Goal: Transaction & Acquisition: Book appointment/travel/reservation

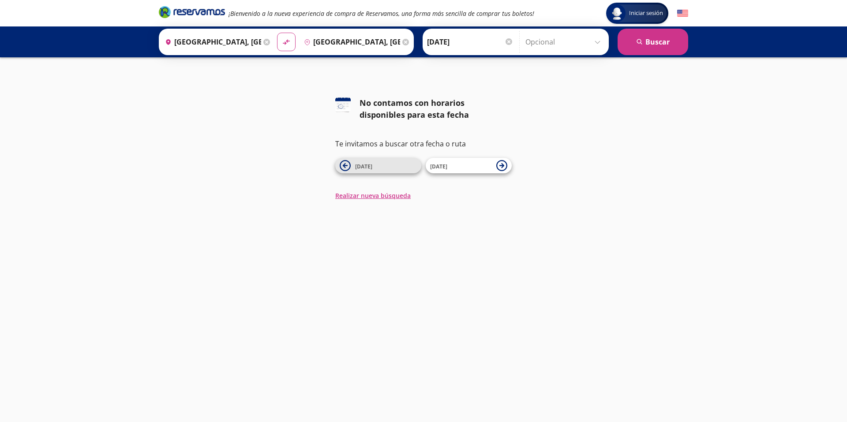
click at [377, 170] on span "25 Sep" at bounding box center [386, 166] width 62 height 11
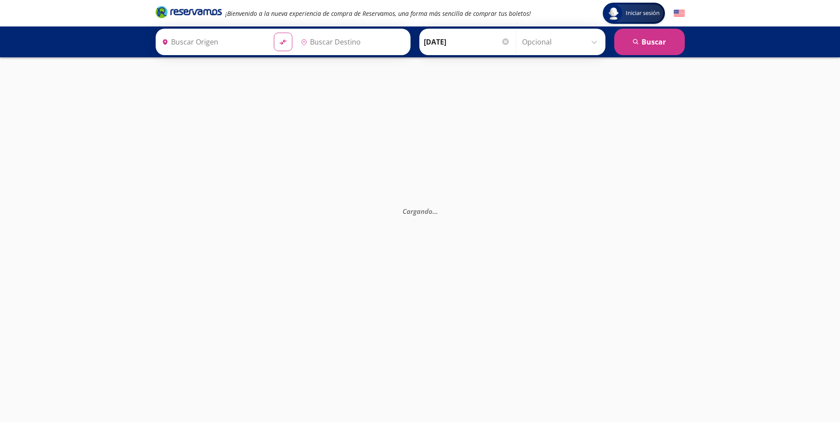
type input "[GEOGRAPHIC_DATA], [GEOGRAPHIC_DATA]"
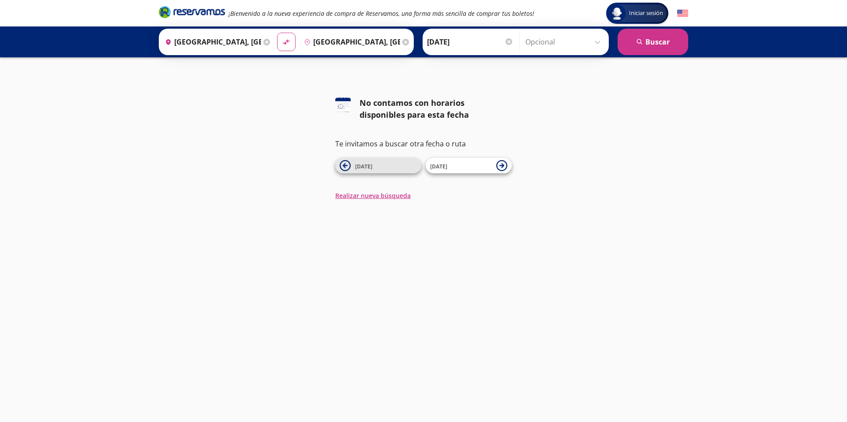
click at [369, 171] on span "24 Sep" at bounding box center [386, 166] width 62 height 11
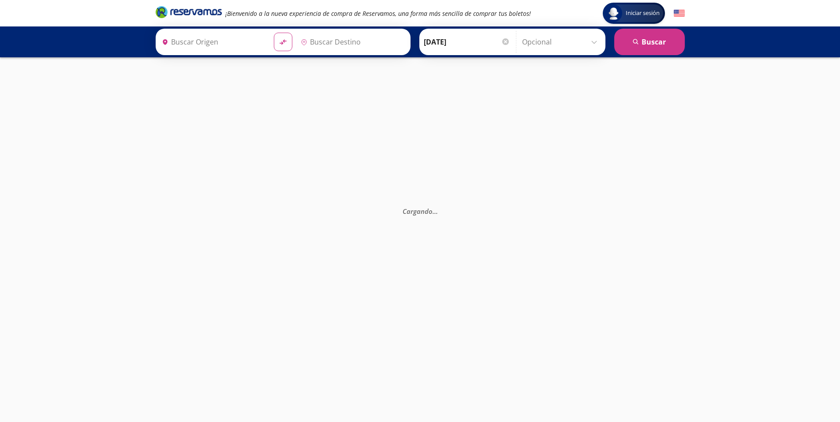
type input "[GEOGRAPHIC_DATA], [GEOGRAPHIC_DATA]"
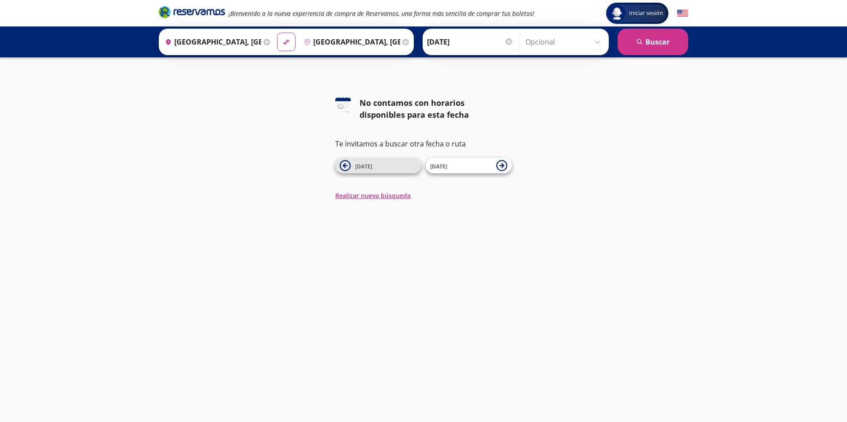
click at [367, 170] on span "23 Sep" at bounding box center [386, 166] width 62 height 11
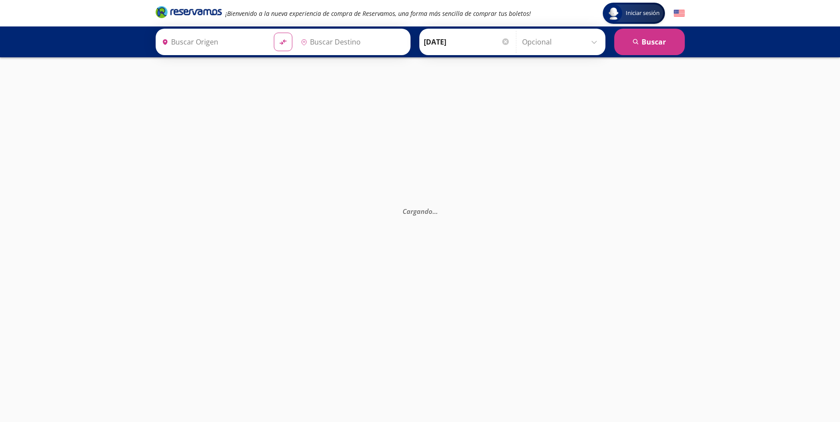
type input "[GEOGRAPHIC_DATA], [GEOGRAPHIC_DATA]"
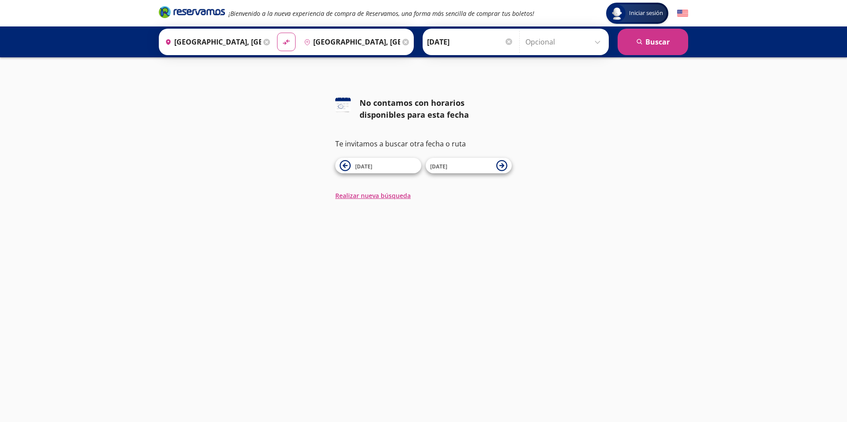
click at [367, 170] on span "22 Sep" at bounding box center [386, 166] width 62 height 11
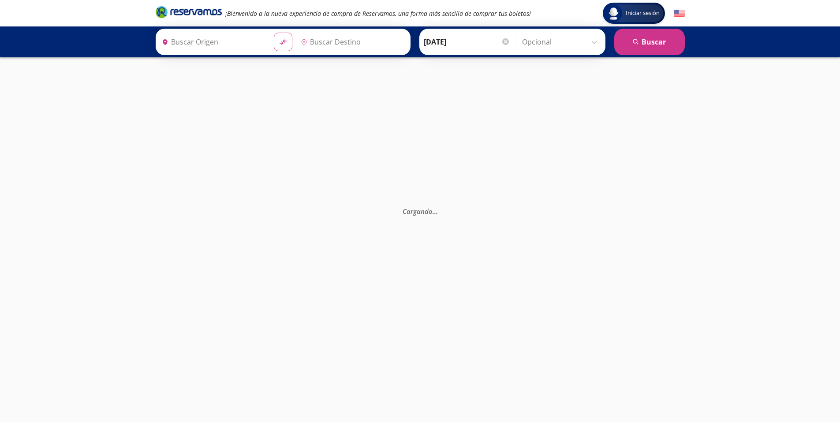
type input "[GEOGRAPHIC_DATA], [GEOGRAPHIC_DATA]"
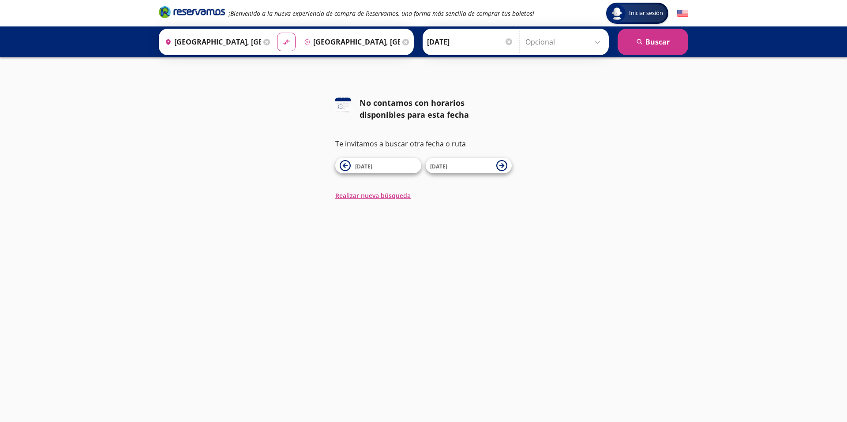
click at [367, 170] on span "21 Sep" at bounding box center [386, 166] width 62 height 11
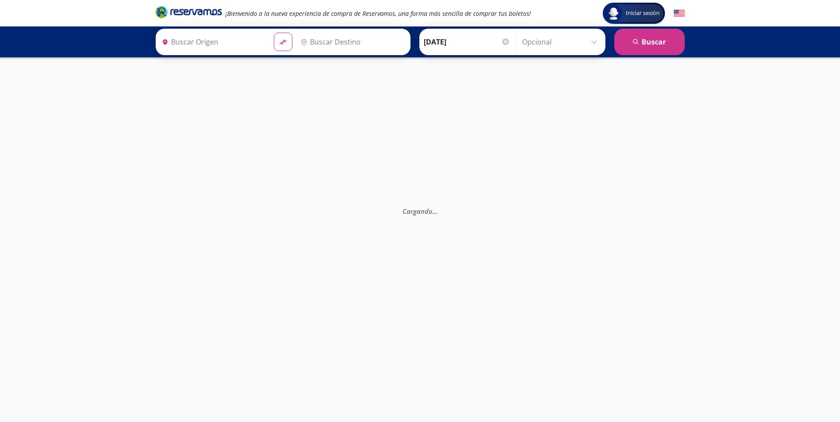
type input "[GEOGRAPHIC_DATA], [GEOGRAPHIC_DATA]"
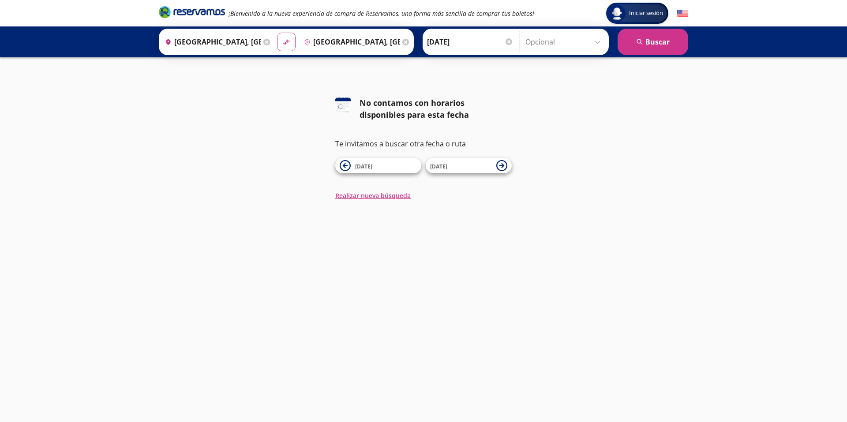
click at [367, 170] on span "20 Sep" at bounding box center [386, 166] width 62 height 11
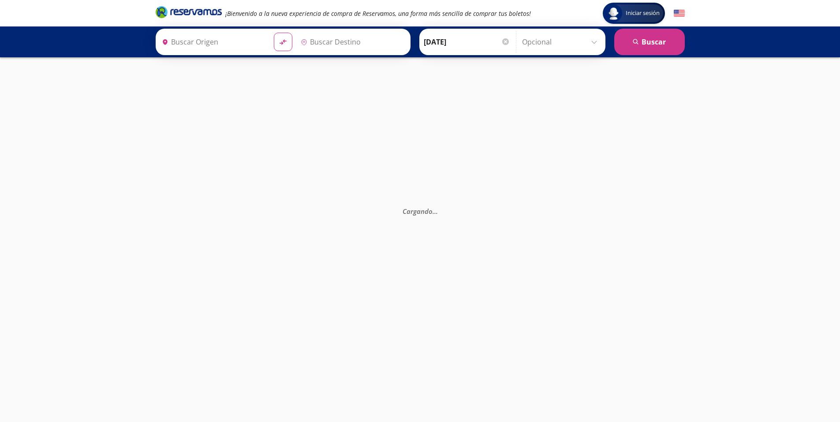
type input "[GEOGRAPHIC_DATA], [GEOGRAPHIC_DATA]"
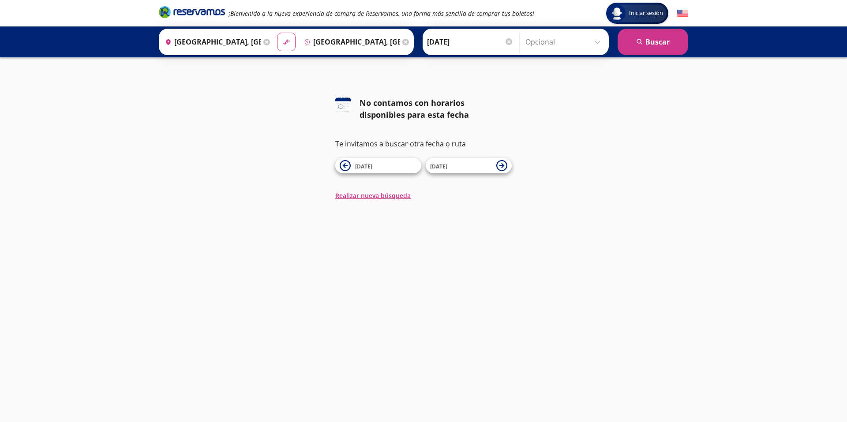
click at [367, 170] on span "19 Sep" at bounding box center [386, 166] width 62 height 11
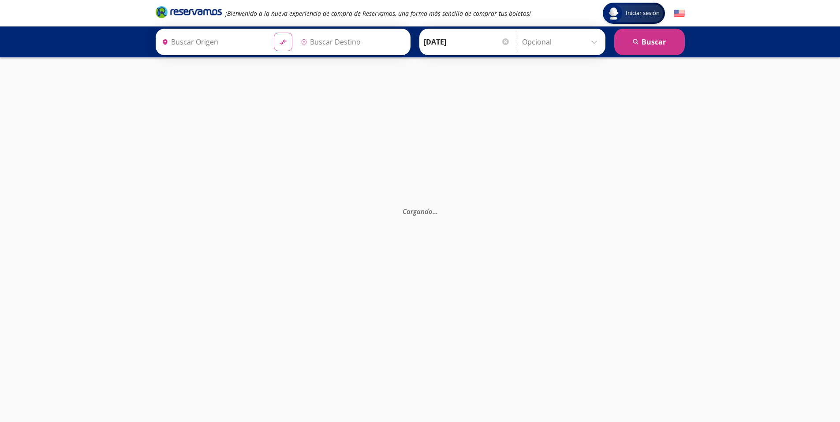
type input "[GEOGRAPHIC_DATA], [GEOGRAPHIC_DATA]"
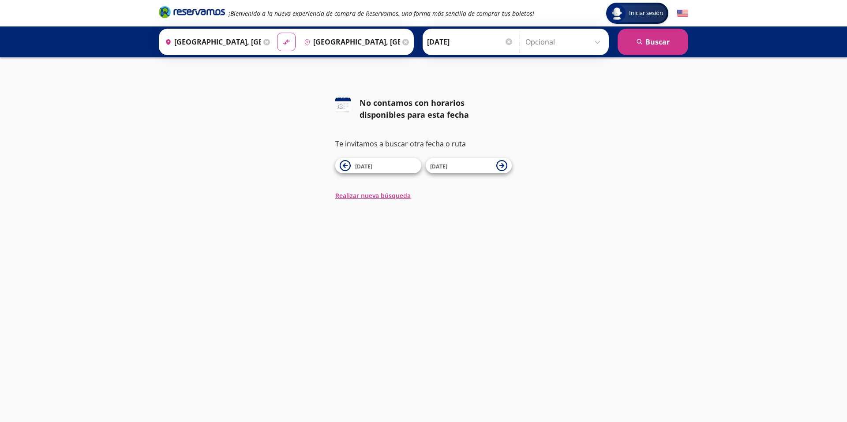
click at [487, 45] on input "19-Sep-25" at bounding box center [470, 42] width 86 height 22
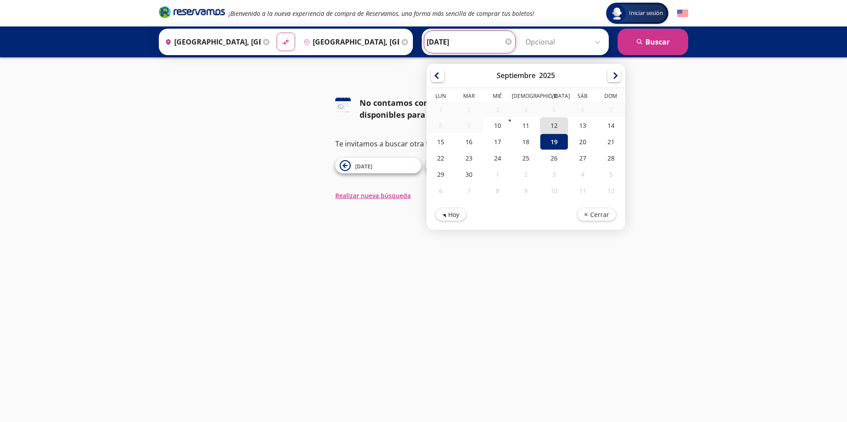
click at [559, 126] on div "12" at bounding box center [554, 125] width 28 height 16
type input "[DATE]"
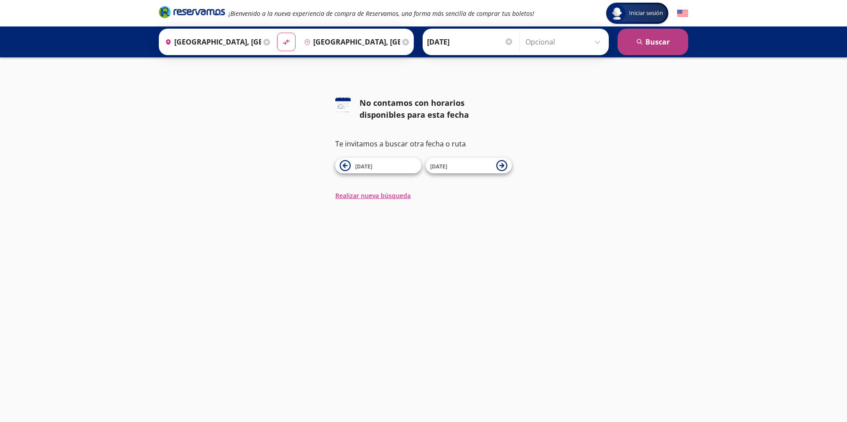
click at [645, 50] on button "search [GEOGRAPHIC_DATA]" at bounding box center [652, 42] width 71 height 26
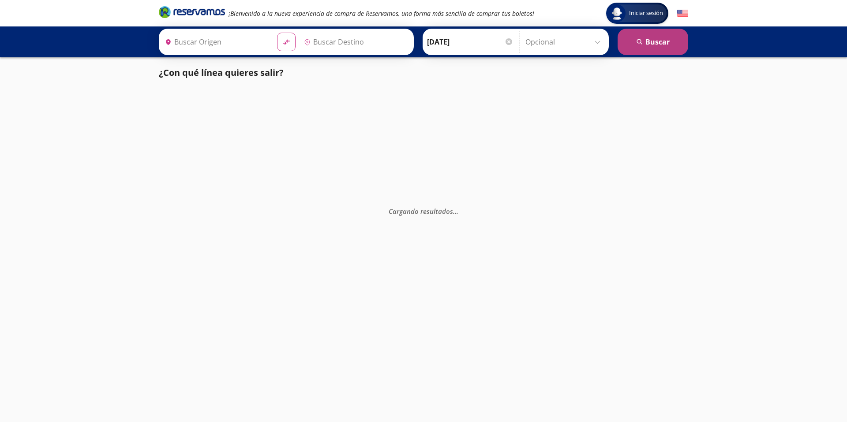
type input "[GEOGRAPHIC_DATA], [GEOGRAPHIC_DATA]"
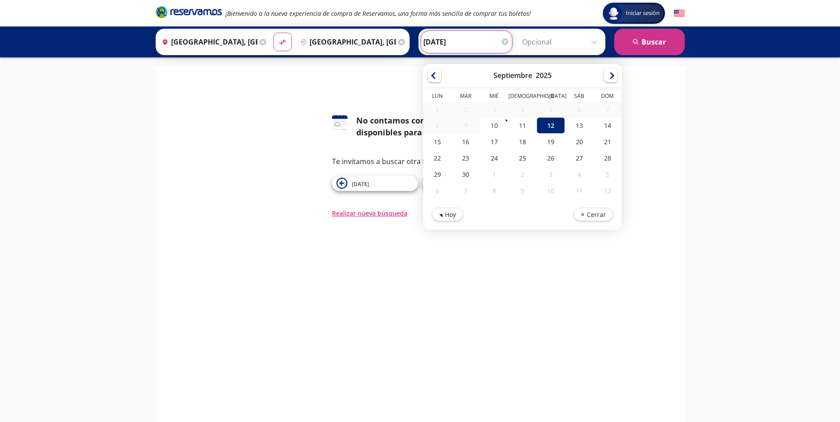
click at [469, 45] on input "[DATE]" at bounding box center [466, 42] width 86 height 22
click at [516, 127] on div "11" at bounding box center [522, 125] width 28 height 16
type input "[DATE]"
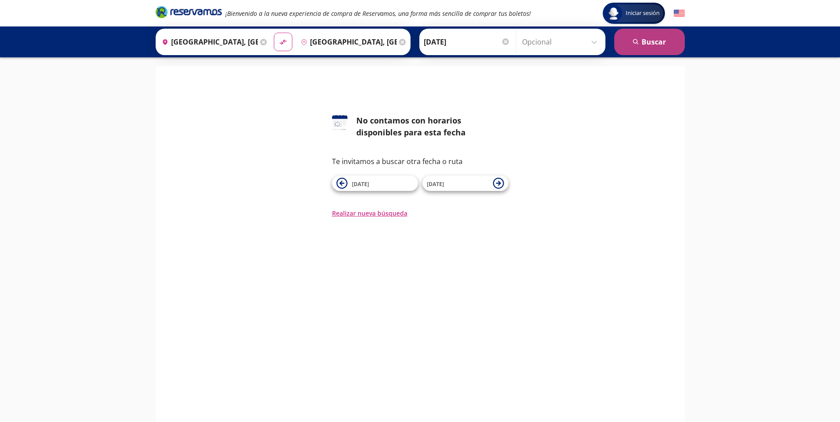
click at [654, 41] on button "search [GEOGRAPHIC_DATA]" at bounding box center [649, 42] width 71 height 26
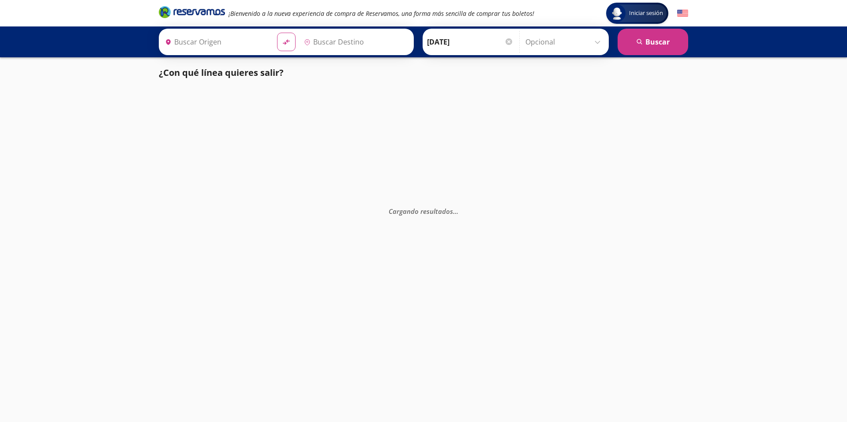
type input "[GEOGRAPHIC_DATA], [GEOGRAPHIC_DATA]"
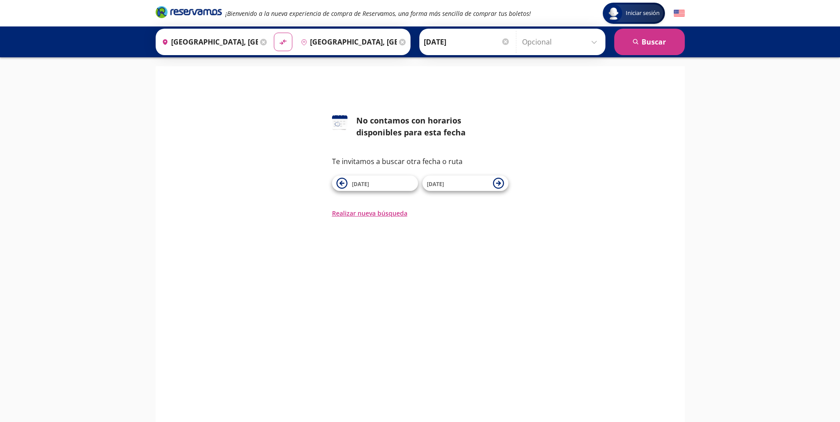
click at [596, 45] on input "Opcional" at bounding box center [561, 42] width 79 height 22
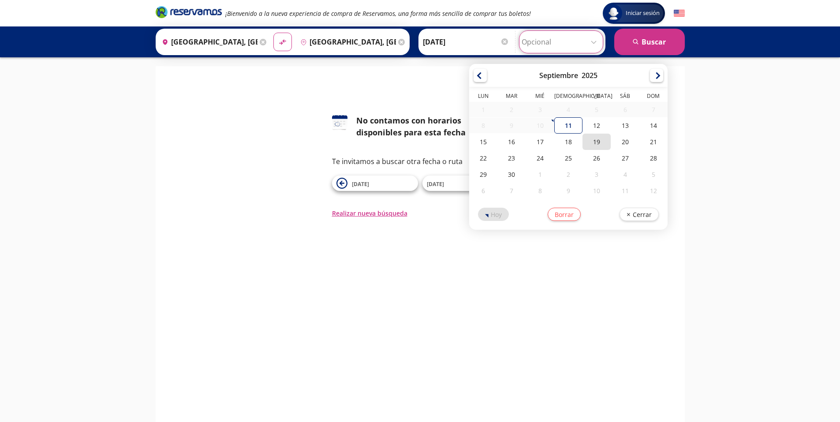
click at [591, 141] on div "19" at bounding box center [597, 142] width 28 height 16
type input "19-Sep-25"
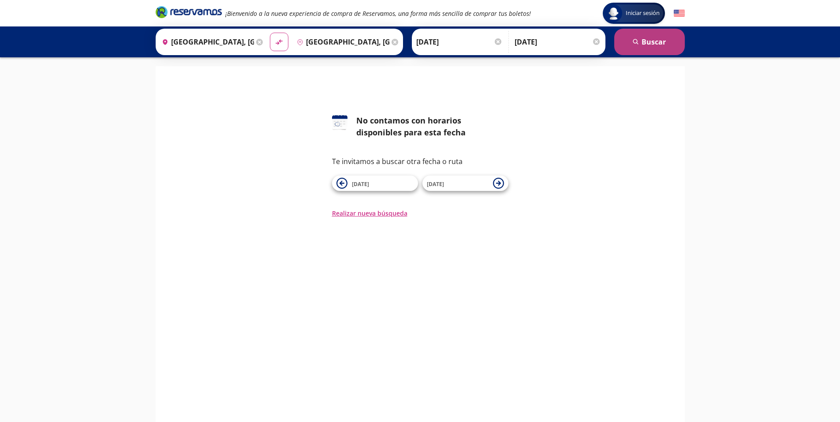
click at [660, 34] on button "search [GEOGRAPHIC_DATA]" at bounding box center [649, 42] width 71 height 26
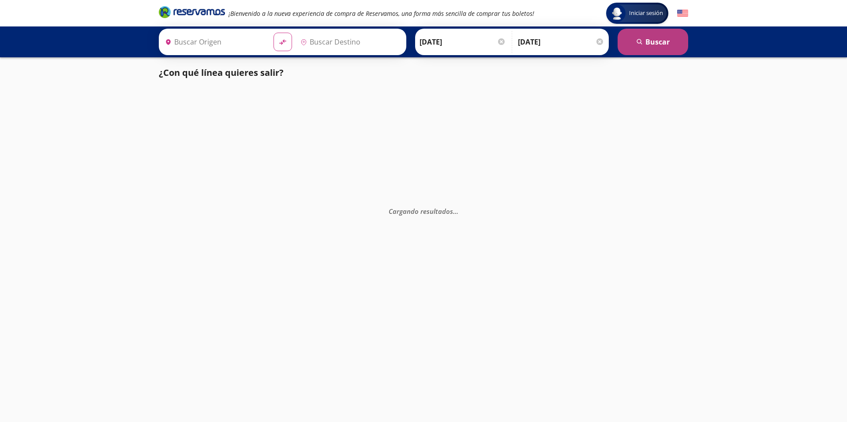
type input "[GEOGRAPHIC_DATA], [GEOGRAPHIC_DATA]"
click at [263, 44] on icon at bounding box center [263, 42] width 7 height 7
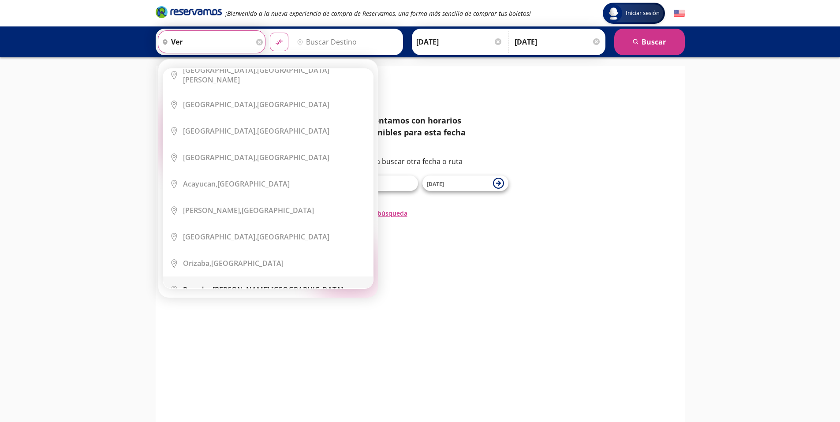
scroll to position [63, 0]
click at [229, 235] on div "Boca del Rio, Veracruz" at bounding box center [256, 237] width 146 height 10
type input "[GEOGRAPHIC_DATA], [GEOGRAPHIC_DATA]"
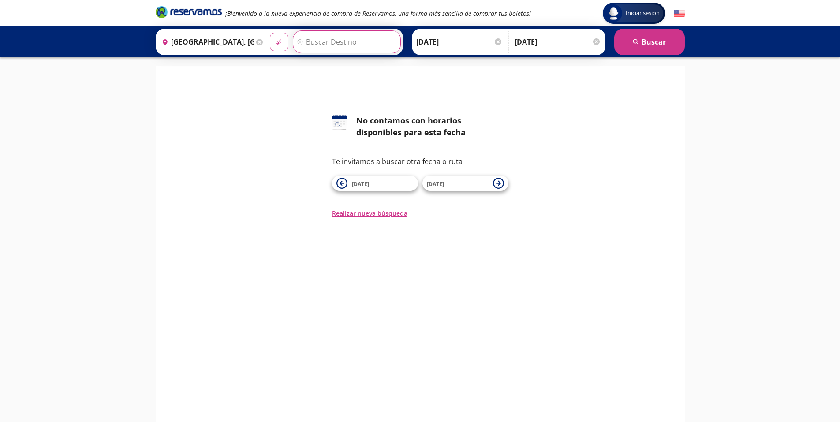
click at [337, 41] on input "Destino" at bounding box center [345, 42] width 105 height 22
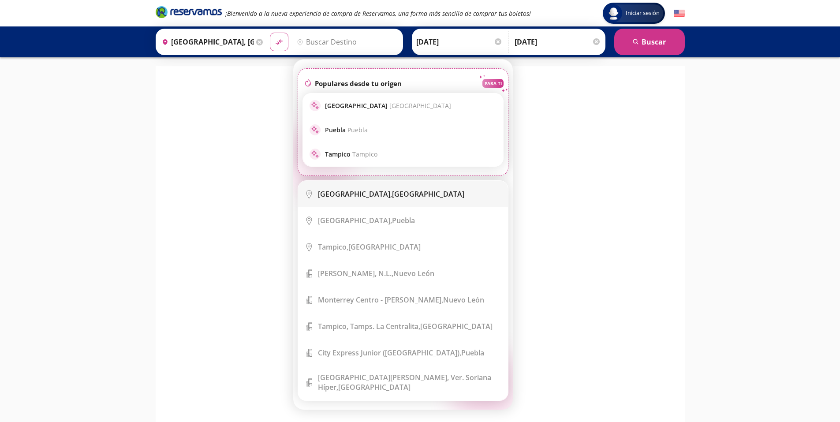
click at [396, 191] on div "Ciudad de México, Distrito Federal" at bounding box center [391, 194] width 146 height 10
type input "[GEOGRAPHIC_DATA], [GEOGRAPHIC_DATA]"
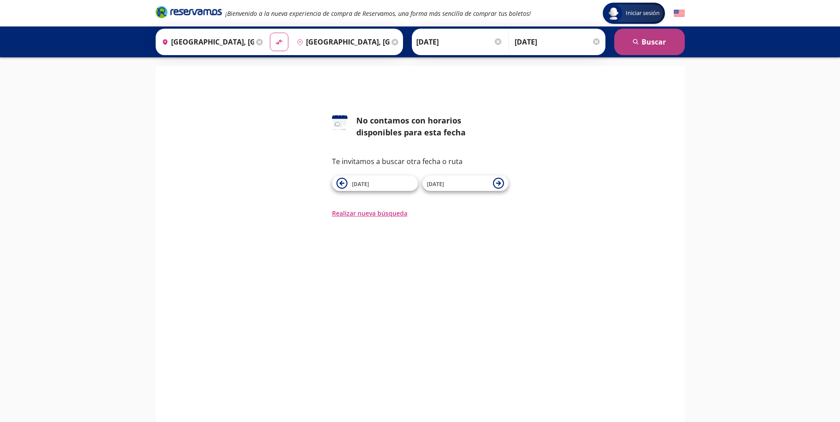
click at [659, 44] on button "search [GEOGRAPHIC_DATA]" at bounding box center [649, 42] width 71 height 26
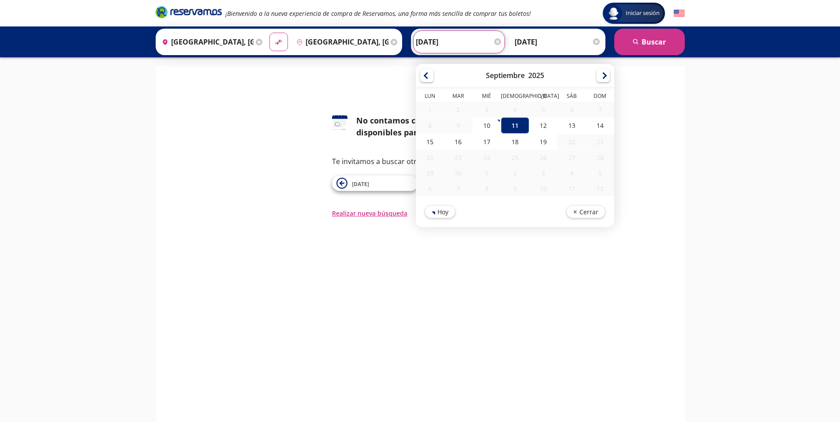
click at [482, 43] on input "[DATE]" at bounding box center [459, 42] width 86 height 22
click at [541, 129] on div "12" at bounding box center [543, 125] width 28 height 16
type input "[DATE]"
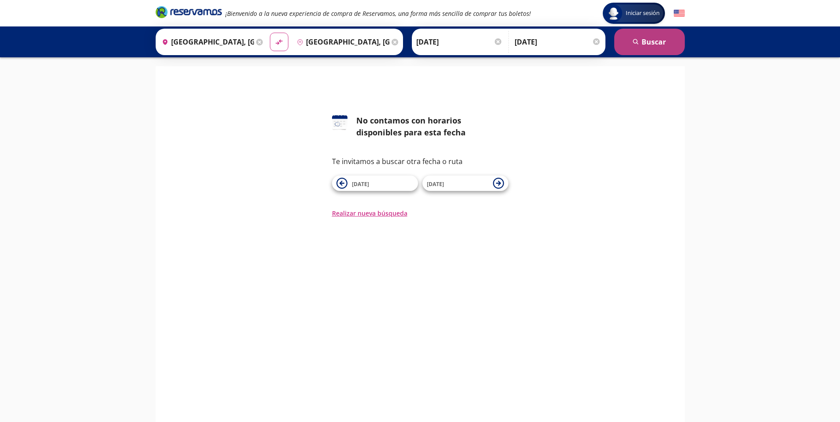
click at [634, 42] on icon "submit" at bounding box center [635, 41] width 5 height 5
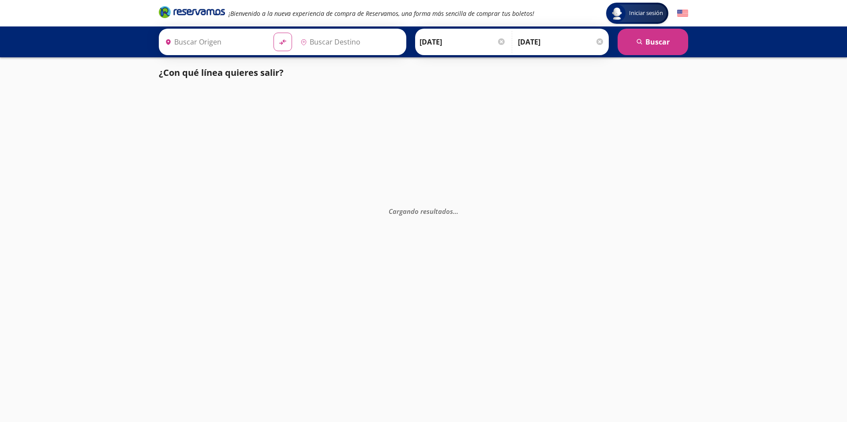
type input "[GEOGRAPHIC_DATA], [GEOGRAPHIC_DATA]"
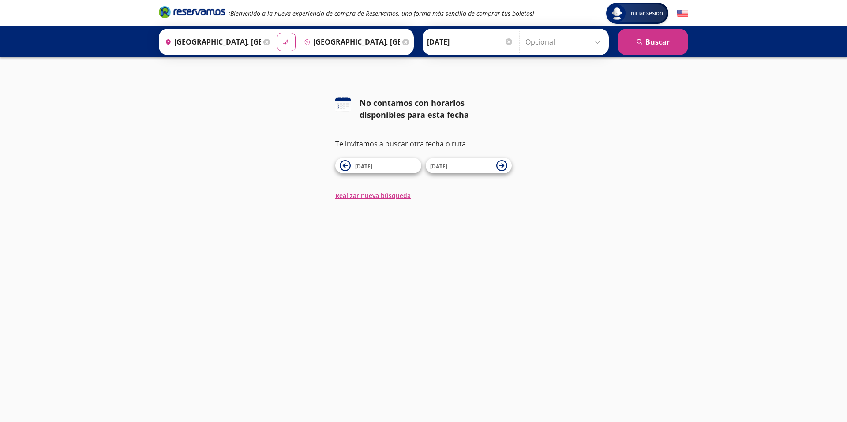
click at [490, 43] on input "[DATE]" at bounding box center [470, 42] width 86 height 22
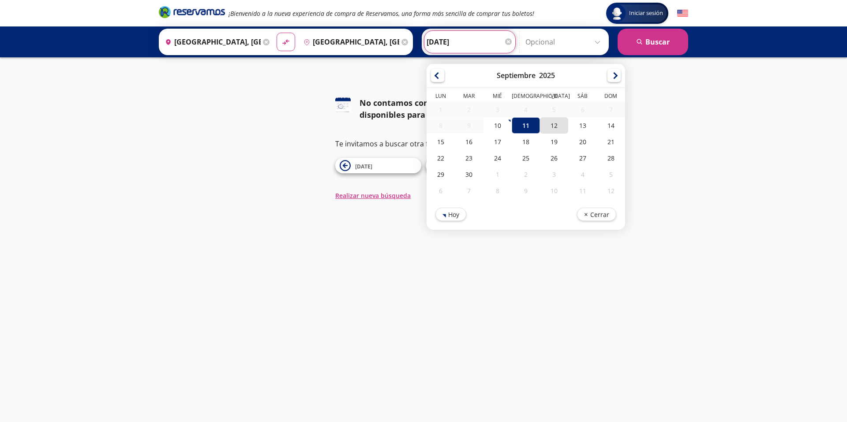
click at [553, 127] on div "12" at bounding box center [554, 125] width 28 height 16
type input "[DATE]"
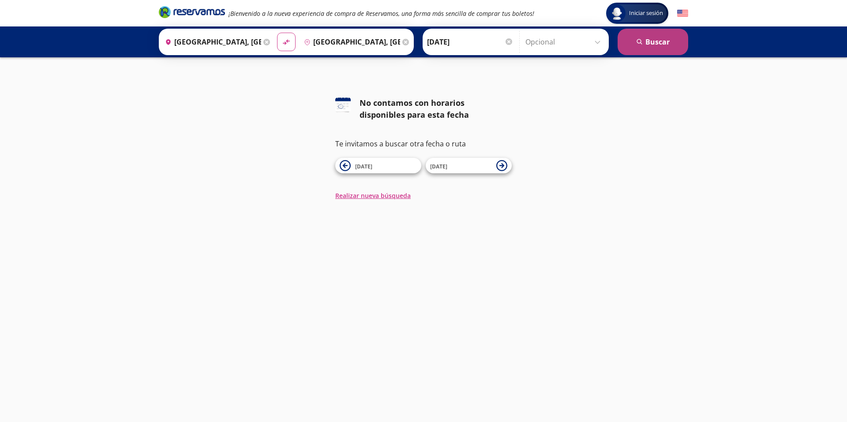
click at [654, 42] on button "search [GEOGRAPHIC_DATA]" at bounding box center [652, 42] width 71 height 26
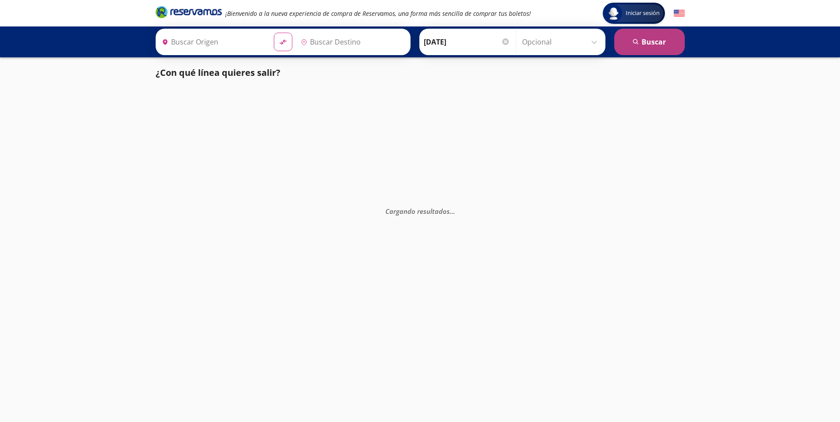
type input "[GEOGRAPHIC_DATA], [GEOGRAPHIC_DATA]"
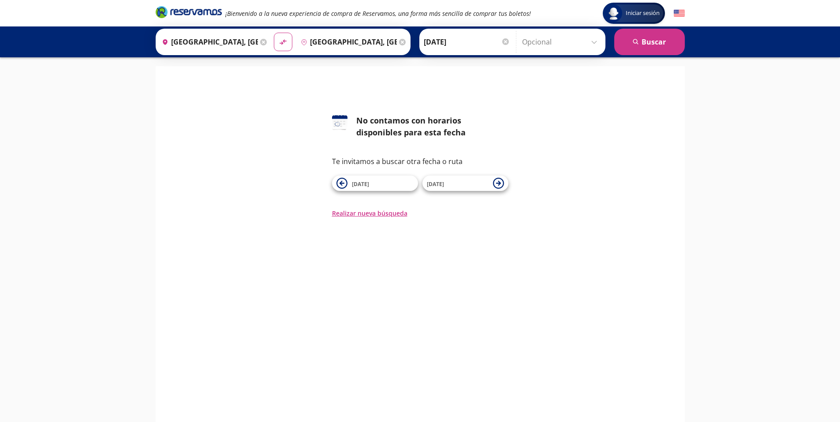
click at [462, 44] on input "[DATE]" at bounding box center [467, 42] width 86 height 22
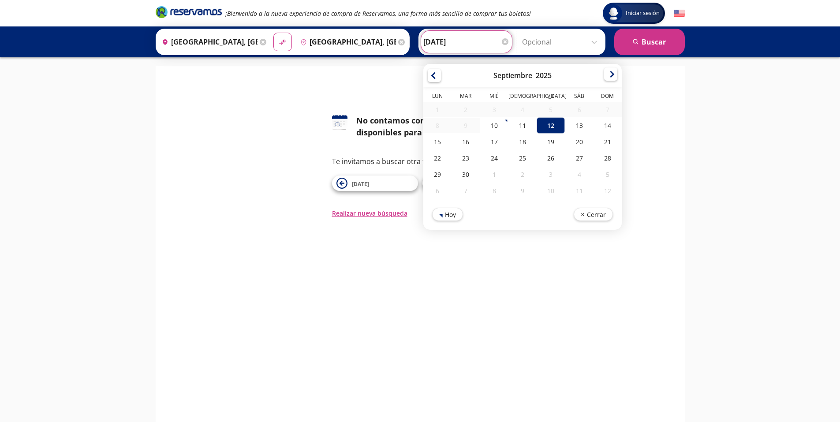
click at [611, 78] on div at bounding box center [610, 73] width 13 height 13
click at [440, 158] on div "20" at bounding box center [437, 159] width 28 height 16
type input "[DATE]"
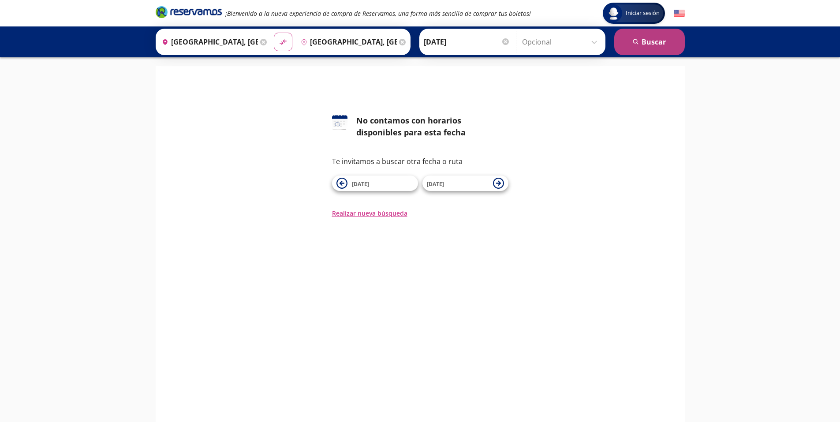
click at [654, 39] on button "search [GEOGRAPHIC_DATA]" at bounding box center [649, 42] width 71 height 26
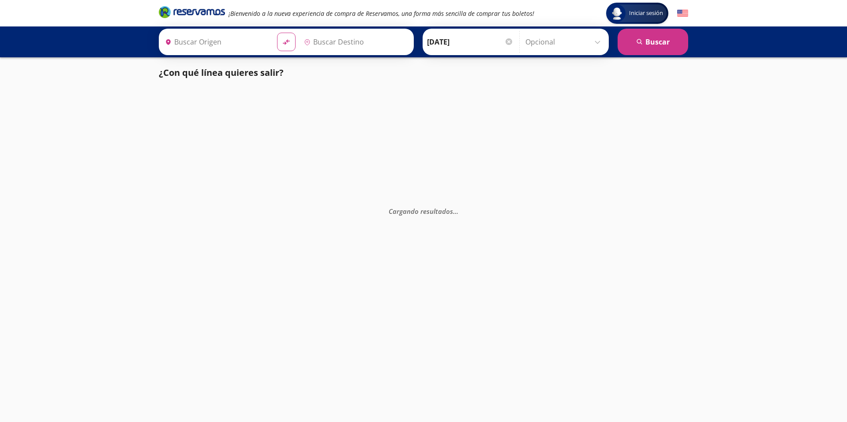
type input "[GEOGRAPHIC_DATA], [GEOGRAPHIC_DATA]"
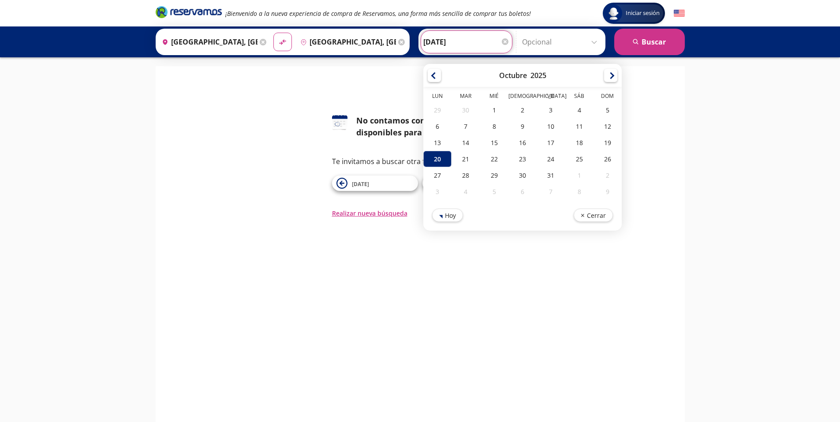
click at [453, 36] on input "[DATE]" at bounding box center [466, 42] width 86 height 22
click at [542, 112] on div "3" at bounding box center [551, 110] width 28 height 16
type input "[DATE]"
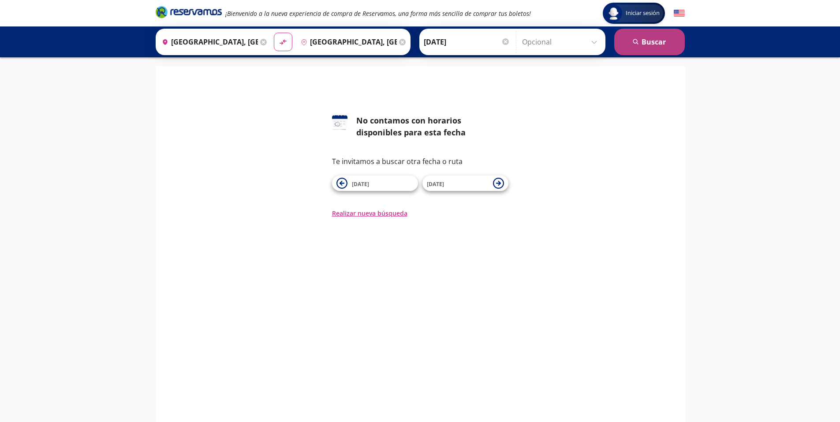
click at [648, 49] on button "search [GEOGRAPHIC_DATA]" at bounding box center [649, 42] width 71 height 26
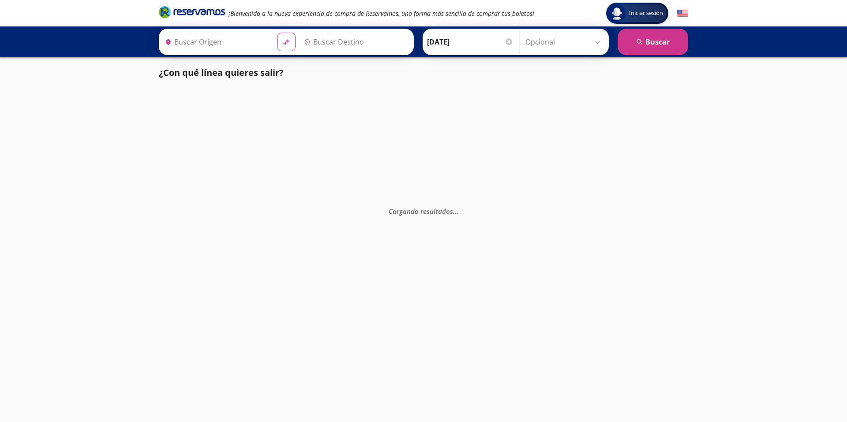
type input "[GEOGRAPHIC_DATA], [GEOGRAPHIC_DATA]"
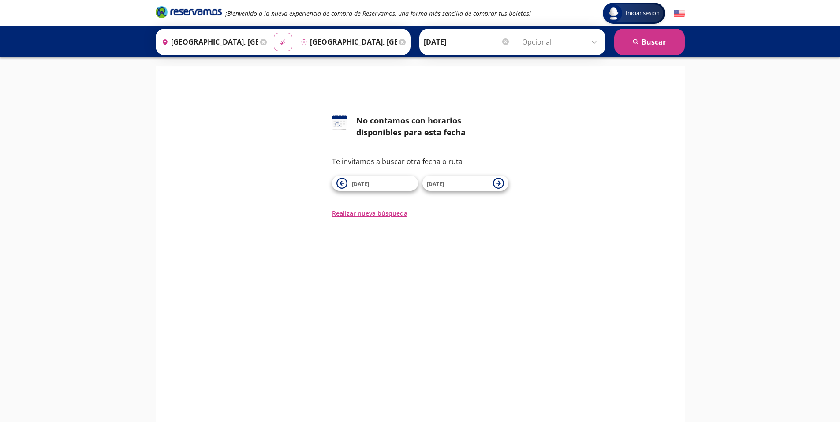
click at [243, 44] on input "[GEOGRAPHIC_DATA], [GEOGRAPHIC_DATA]" at bounding box center [208, 42] width 100 height 22
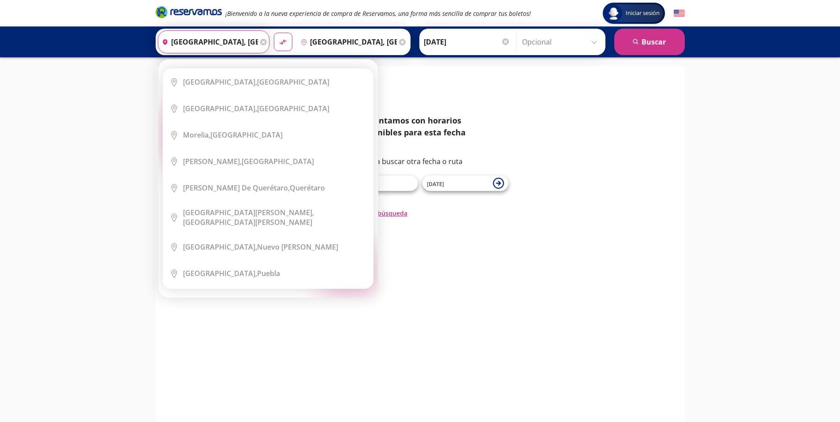
click at [217, 41] on input "[GEOGRAPHIC_DATA], [GEOGRAPHIC_DATA]" at bounding box center [208, 42] width 100 height 22
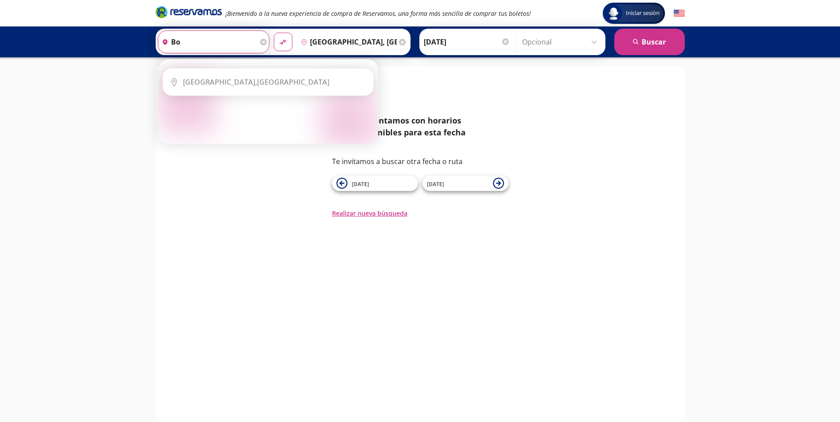
type input "b"
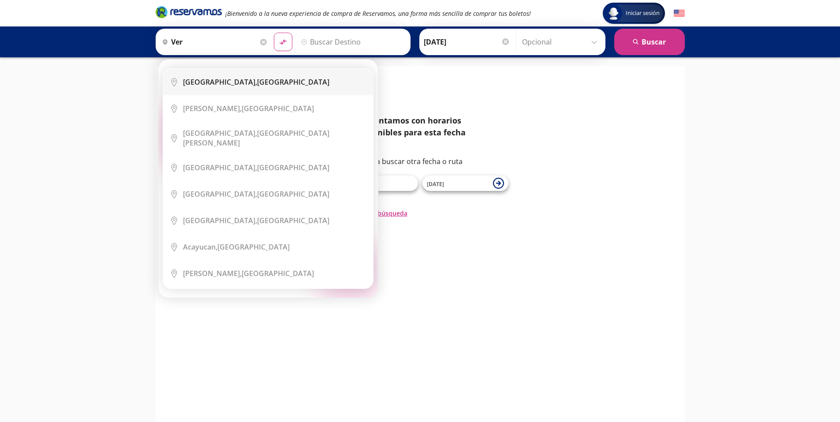
click at [218, 87] on li "City Icon [GEOGRAPHIC_DATA], [GEOGRAPHIC_DATA]" at bounding box center [268, 82] width 210 height 26
type input "[GEOGRAPHIC_DATA], [GEOGRAPHIC_DATA]"
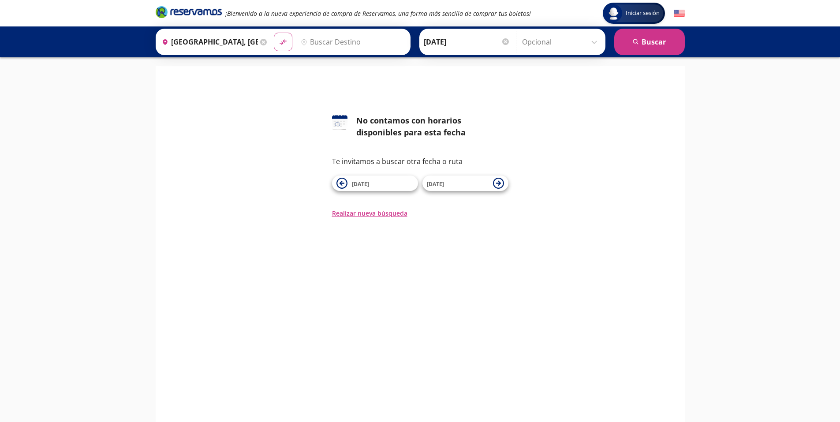
click at [340, 45] on input "Destino" at bounding box center [351, 42] width 108 height 22
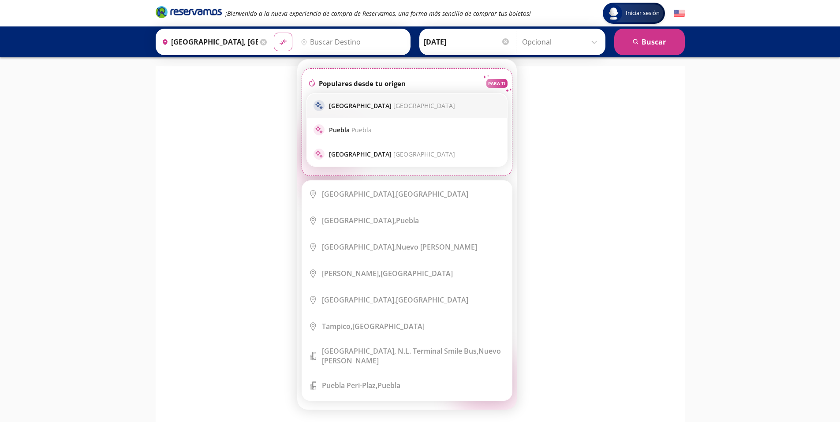
click at [393, 108] on span "[GEOGRAPHIC_DATA]" at bounding box center [424, 105] width 62 height 8
type input "[GEOGRAPHIC_DATA], [GEOGRAPHIC_DATA]"
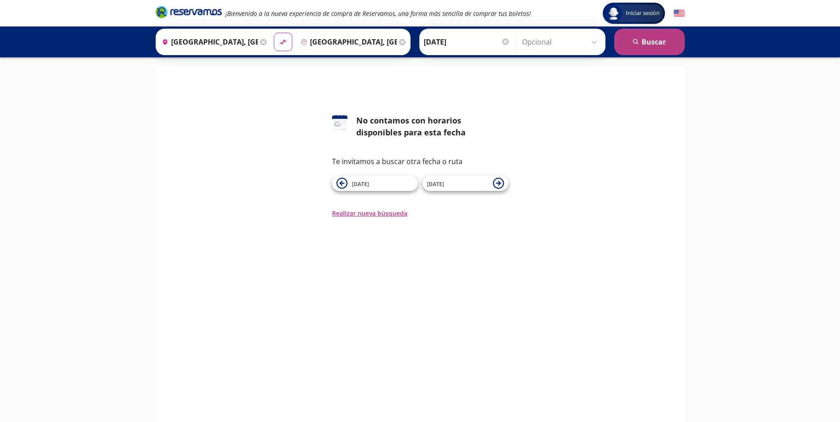
click at [629, 38] on button "search [GEOGRAPHIC_DATA]" at bounding box center [649, 42] width 71 height 26
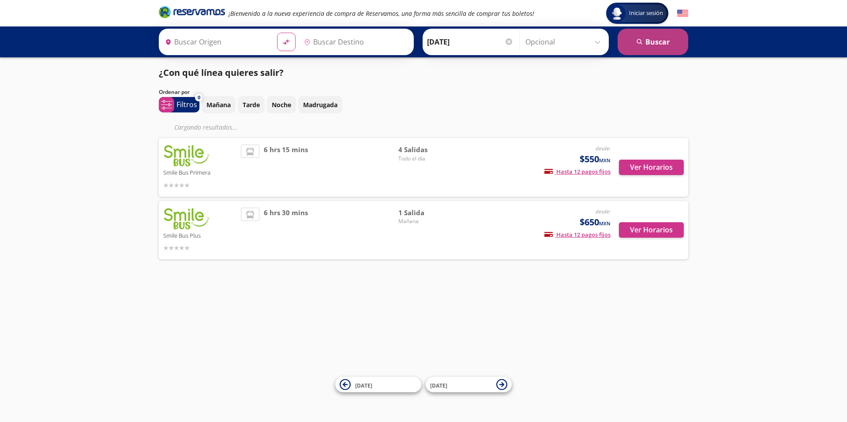
type input "[GEOGRAPHIC_DATA], [GEOGRAPHIC_DATA]"
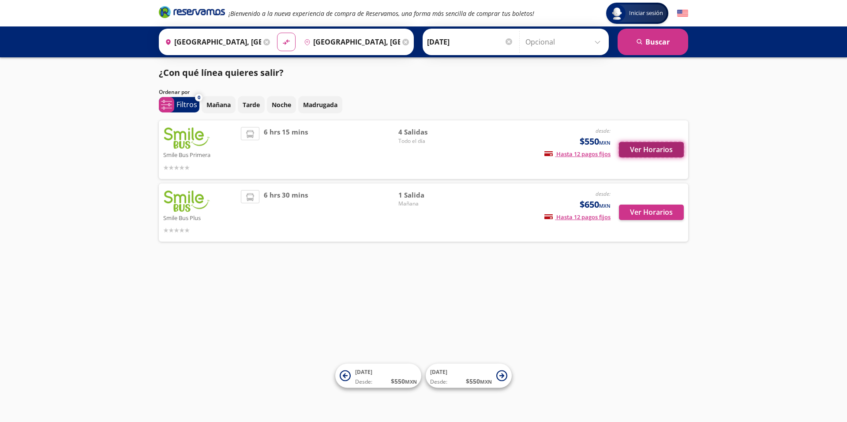
click at [646, 152] on button "Ver Horarios" at bounding box center [651, 149] width 65 height 15
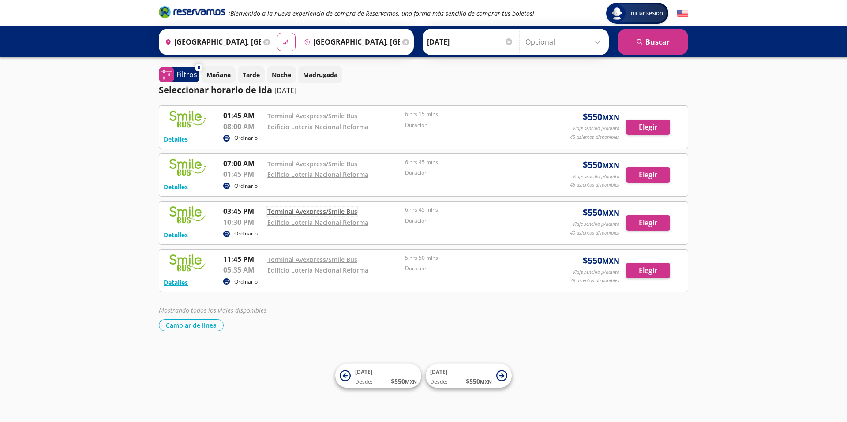
click at [346, 212] on link "Terminal Avexpress/Smile Bus" at bounding box center [312, 211] width 90 height 8
